Goal: Task Accomplishment & Management: Complete application form

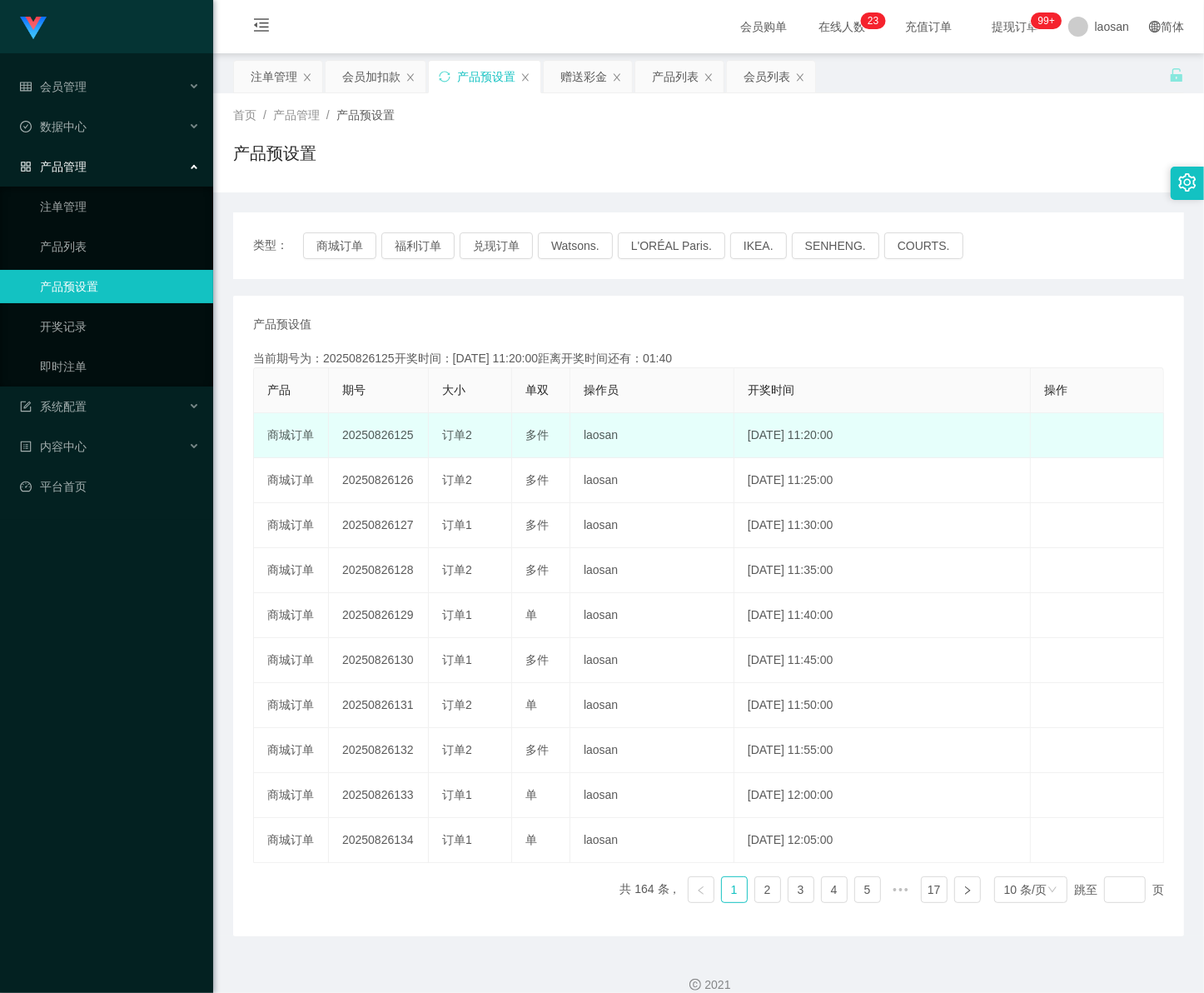
drag, startPoint x: 389, startPoint y: 435, endPoint x: 425, endPoint y: 438, distance: 36.1
click at [425, 438] on td "20250826125" at bounding box center [378, 435] width 100 height 45
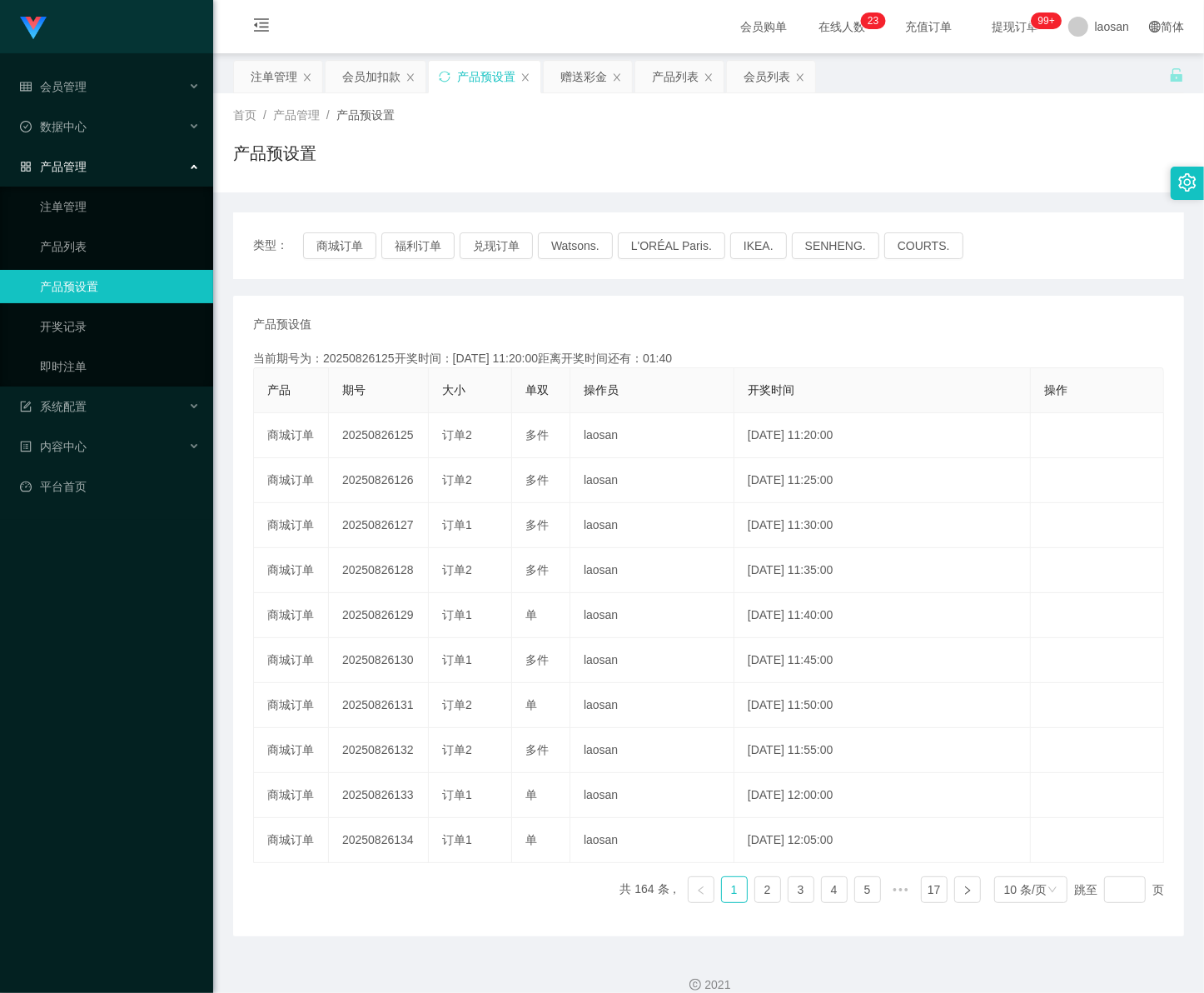
copy td "125"
click at [51, 89] on span "会员管理" at bounding box center [53, 86] width 67 height 14
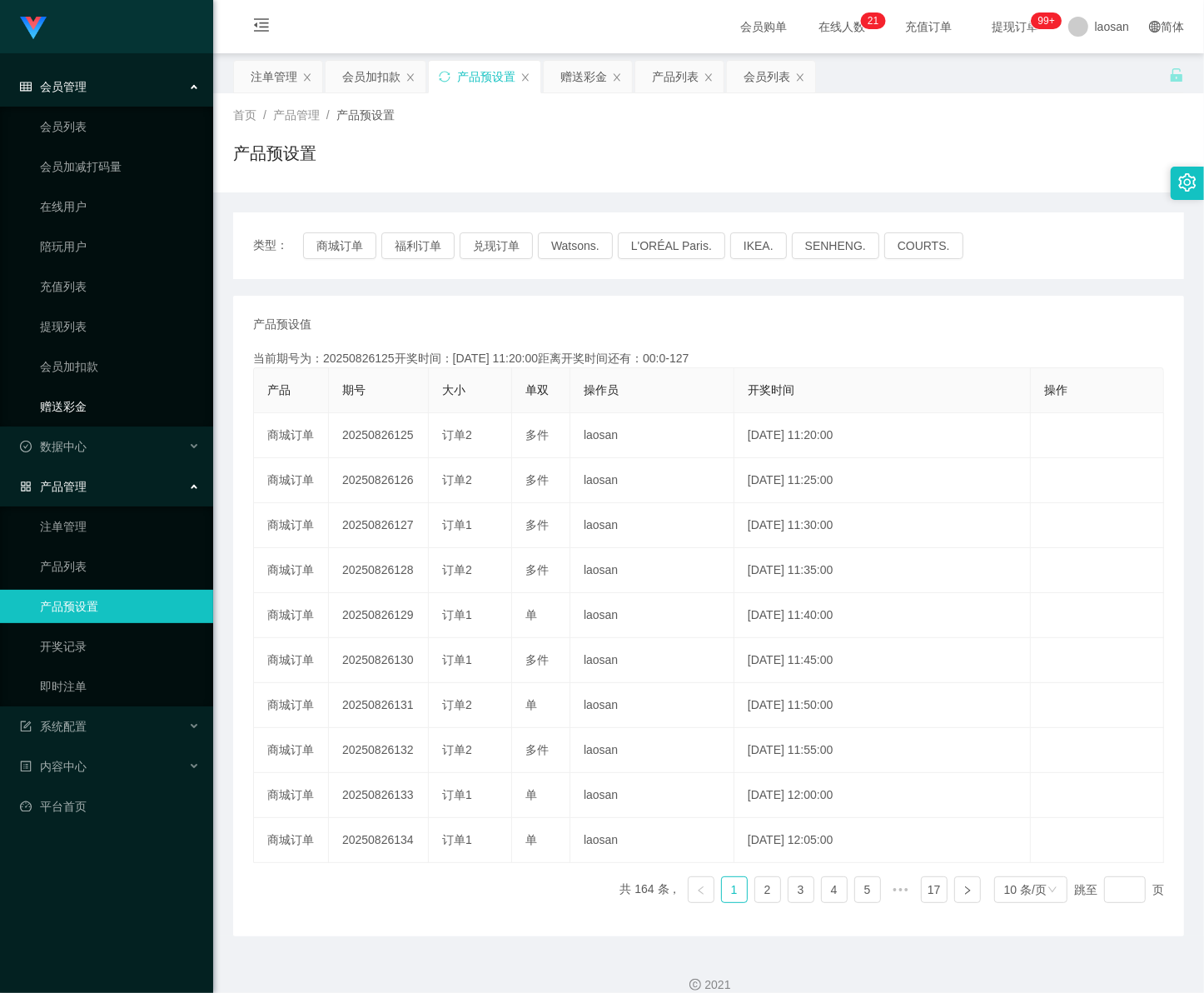
click at [100, 405] on link "赠送彩金" at bounding box center [120, 406] width 160 height 33
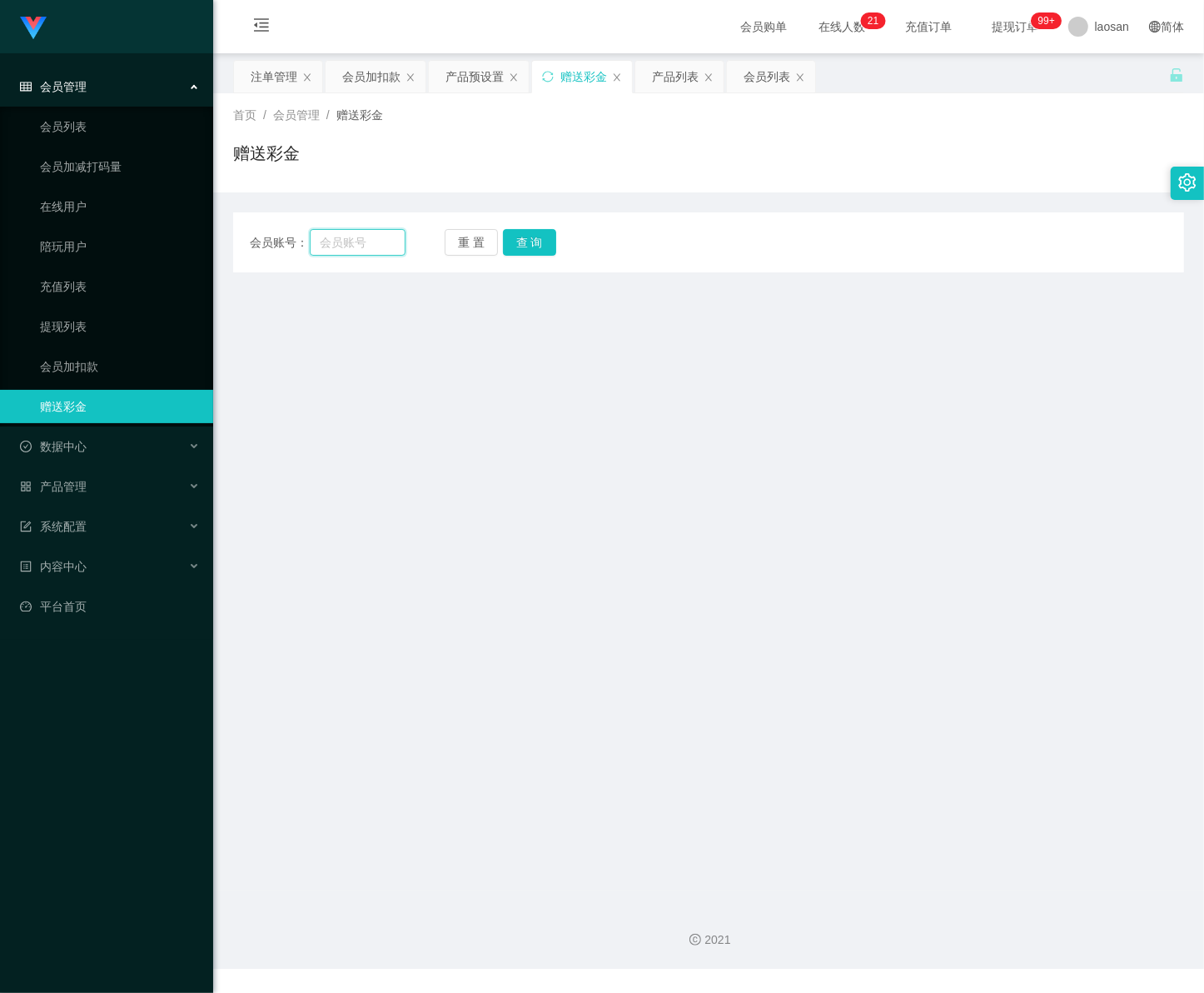
click at [359, 243] on input "text" at bounding box center [357, 241] width 96 height 27
paste input "90596069"
type input "90596069"
click at [527, 244] on button "查 询" at bounding box center [529, 241] width 53 height 27
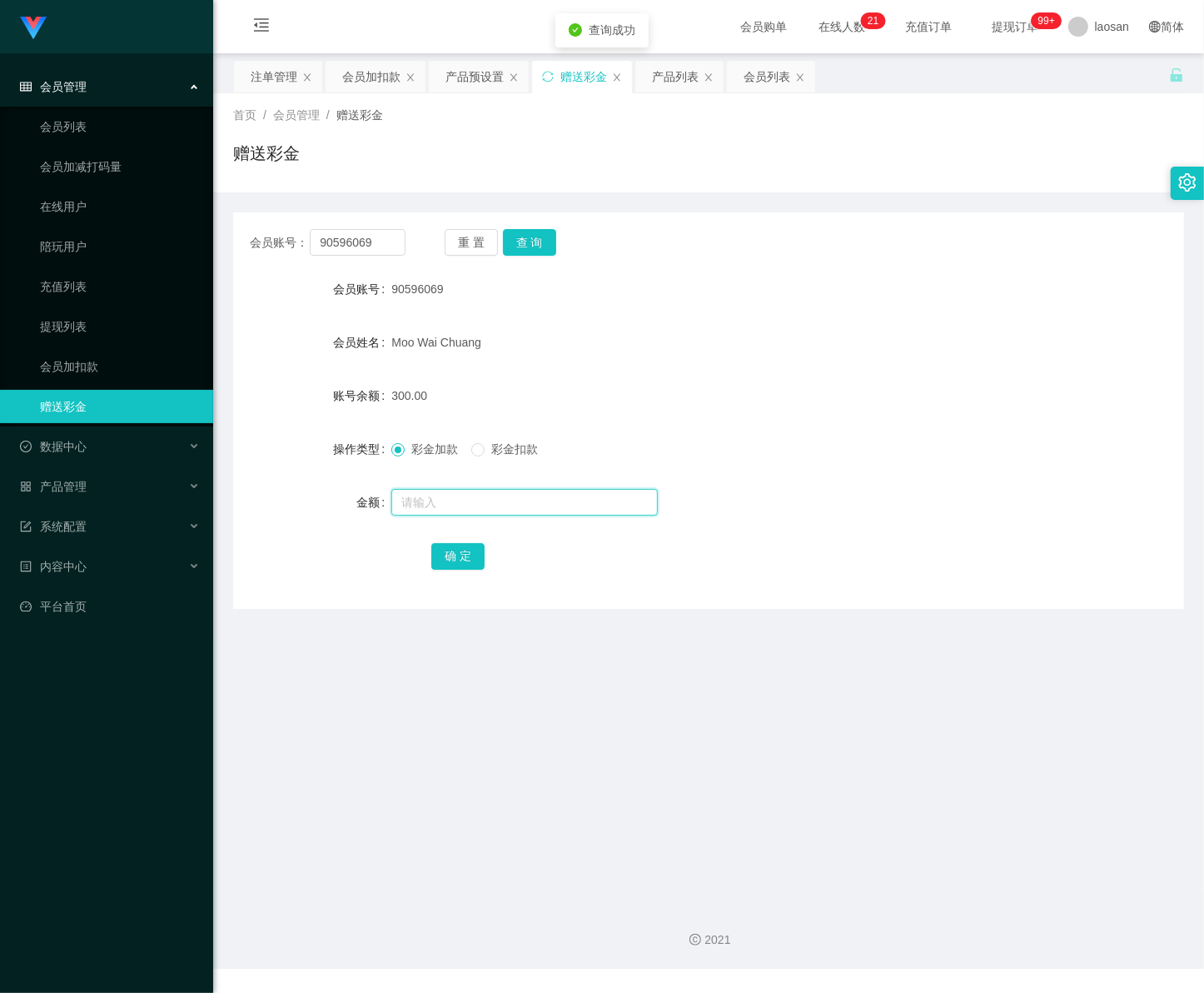
click at [421, 506] on input "text" at bounding box center [524, 502] width 266 height 27
click at [451, 508] on input "text" at bounding box center [524, 502] width 266 height 27
type input "400"
click at [463, 555] on button "确 定" at bounding box center [458, 556] width 53 height 27
